Goal: Find specific fact: Find specific fact

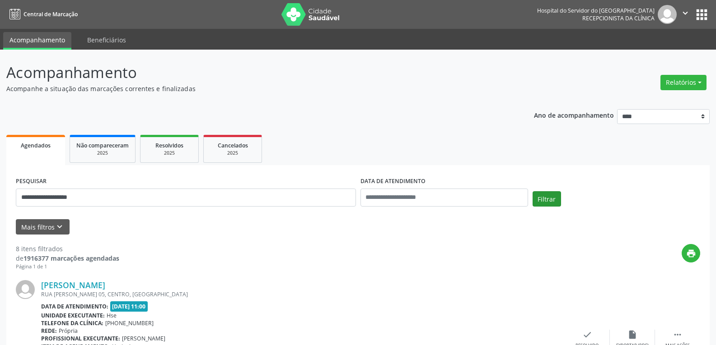
type input "**********"
click at [546, 200] on button "Filtrar" at bounding box center [546, 198] width 28 height 15
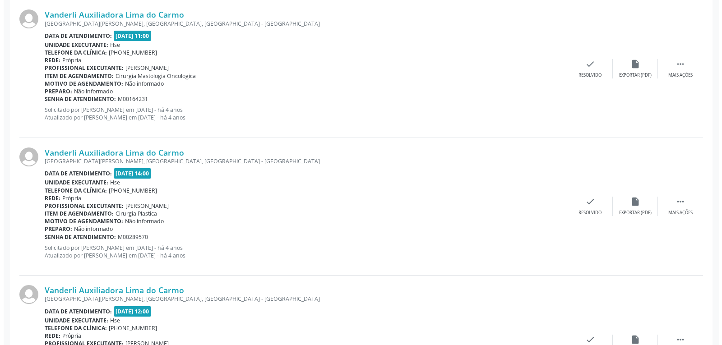
scroll to position [485, 0]
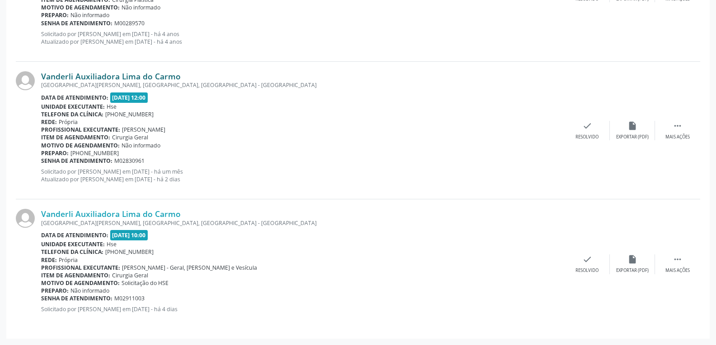
click at [119, 80] on link "Vanderli Auxiliadora Lima do Carmo" at bounding box center [111, 76] width 140 height 10
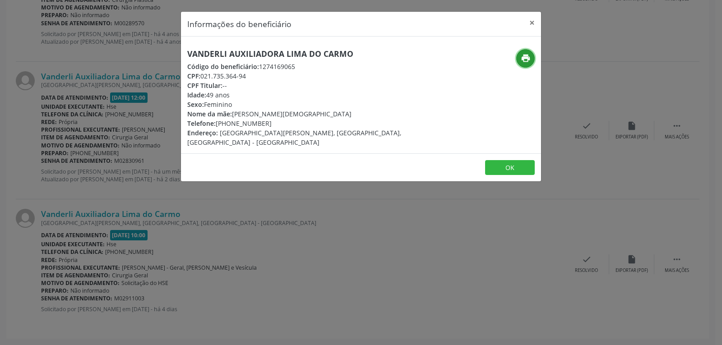
click at [524, 58] on icon "print" at bounding box center [526, 58] width 10 height 10
drag, startPoint x: 200, startPoint y: 75, endPoint x: 303, endPoint y: 75, distance: 102.5
click at [303, 75] on div "CPF: 021.735.364-94" at bounding box center [301, 75] width 228 height 9
copy div "021.735.364-94"
drag, startPoint x: 229, startPoint y: 122, endPoint x: 289, endPoint y: 121, distance: 59.2
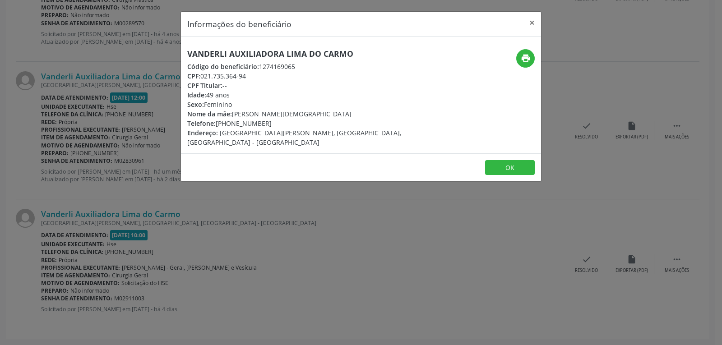
click at [289, 121] on div "Telefone: [PHONE_NUMBER]" at bounding box center [301, 123] width 228 height 9
copy div "98853-4545"
